Goal: Check status: Check status

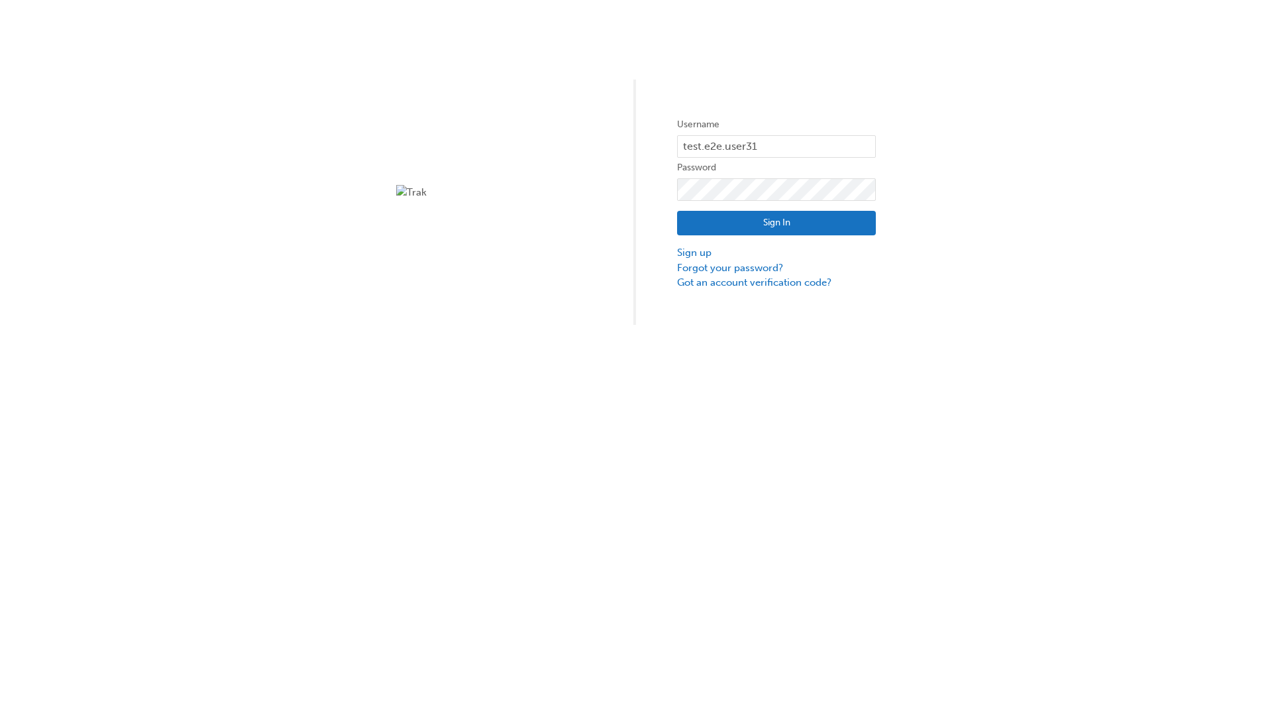
type input "test.e2e.user31"
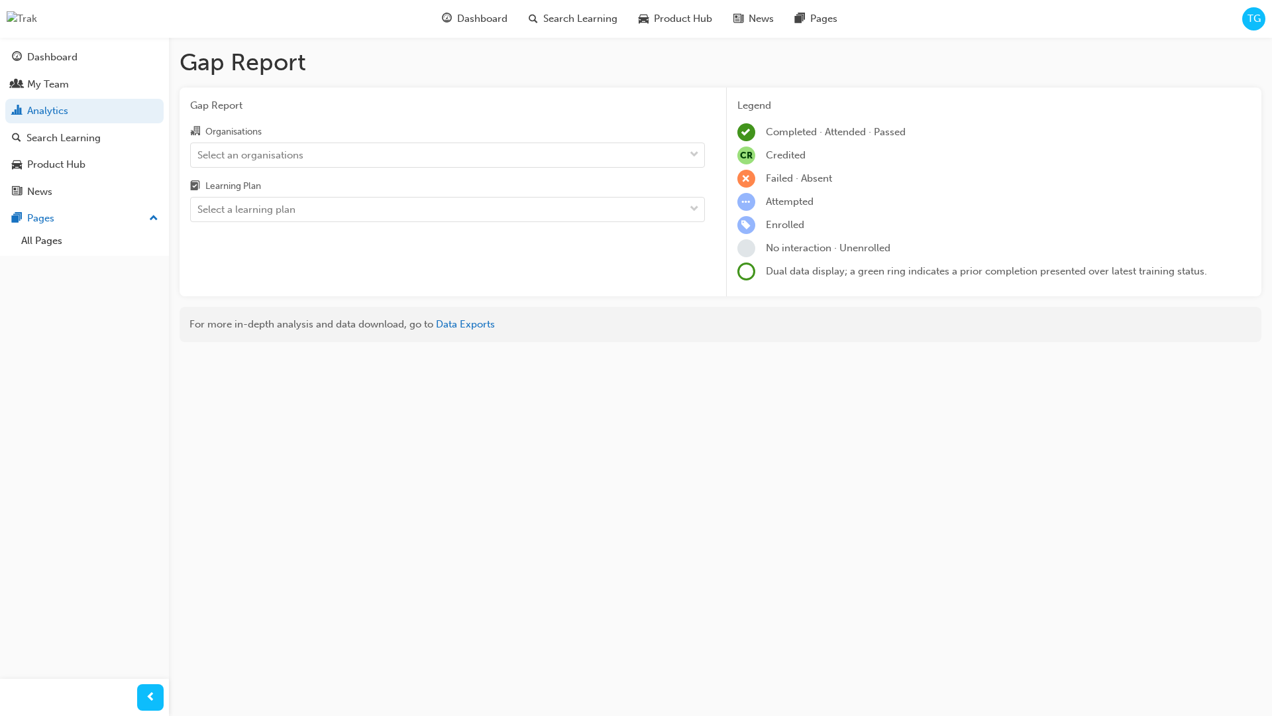
click at [199, 154] on input "Organisations Select an organisations" at bounding box center [197, 153] width 1 height 11
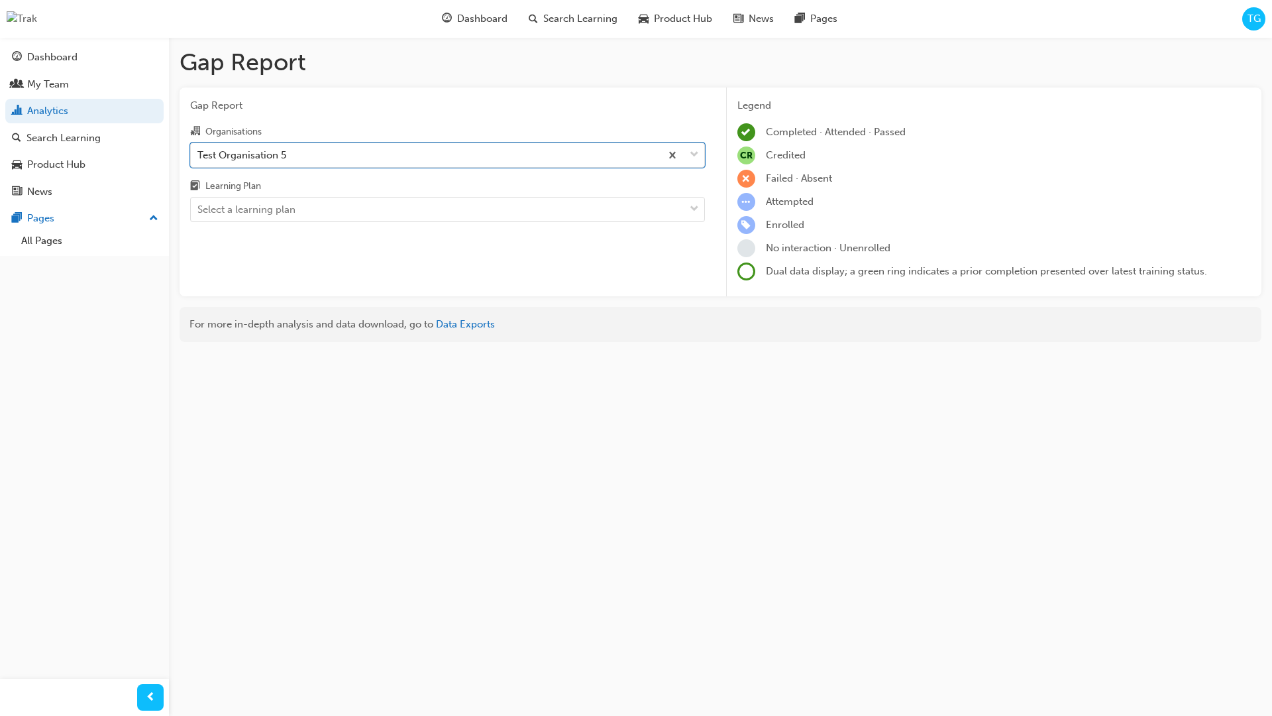
click at [199, 209] on input "Learning Plan Select a learning plan" at bounding box center [197, 208] width 1 height 11
